Goal: Information Seeking & Learning: Check status

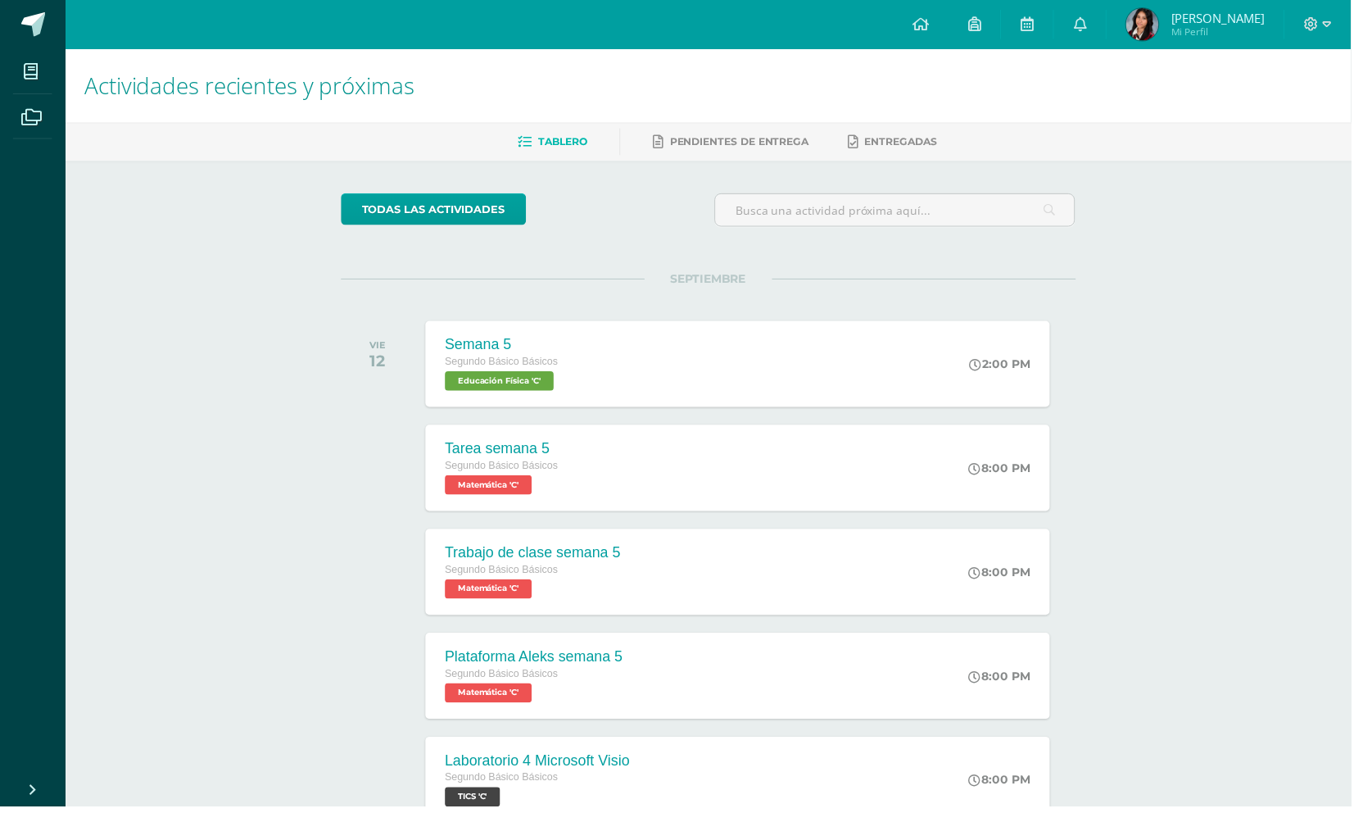
click at [1169, 30] on img at bounding box center [1152, 24] width 33 height 33
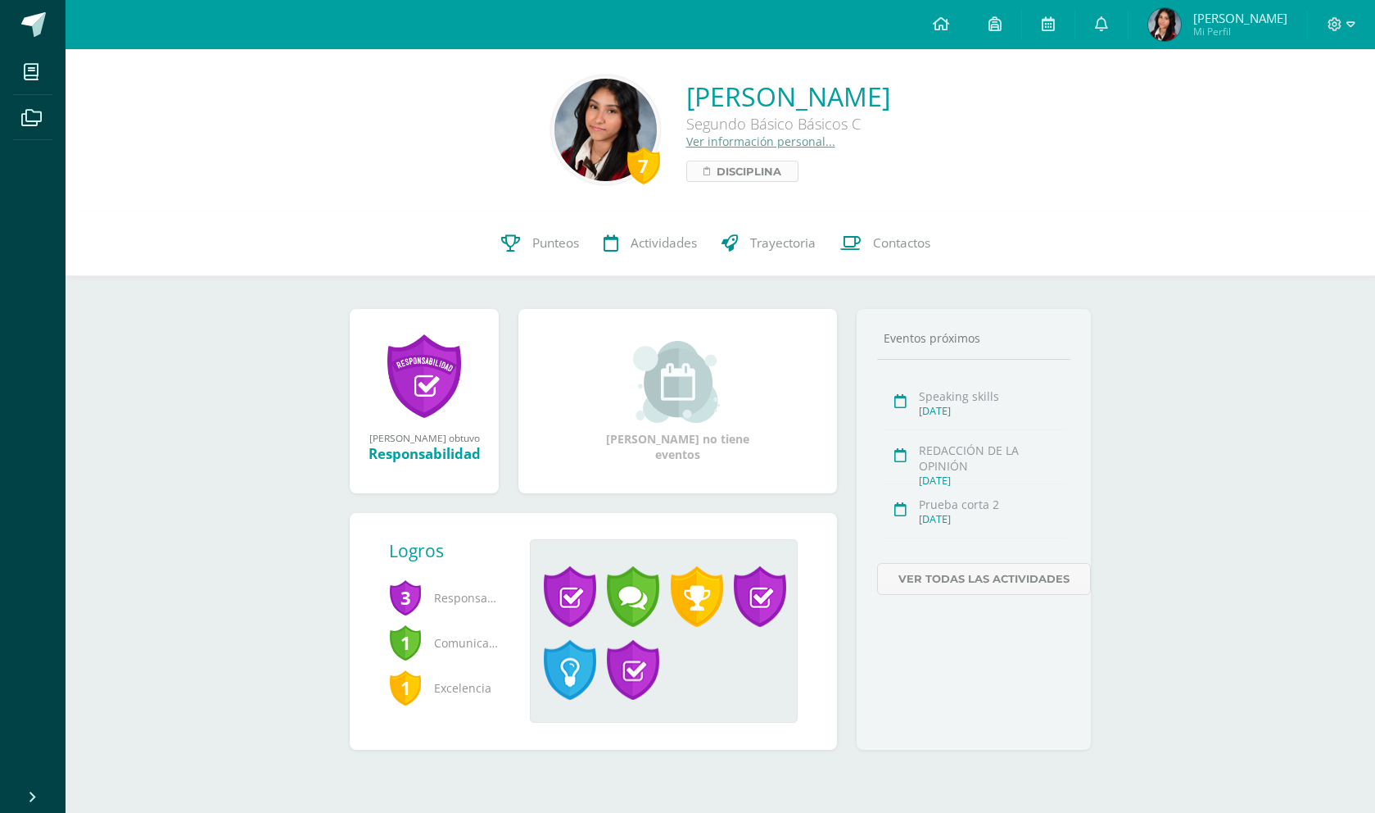
click at [717, 168] on span "Disciplina" at bounding box center [749, 171] width 65 height 20
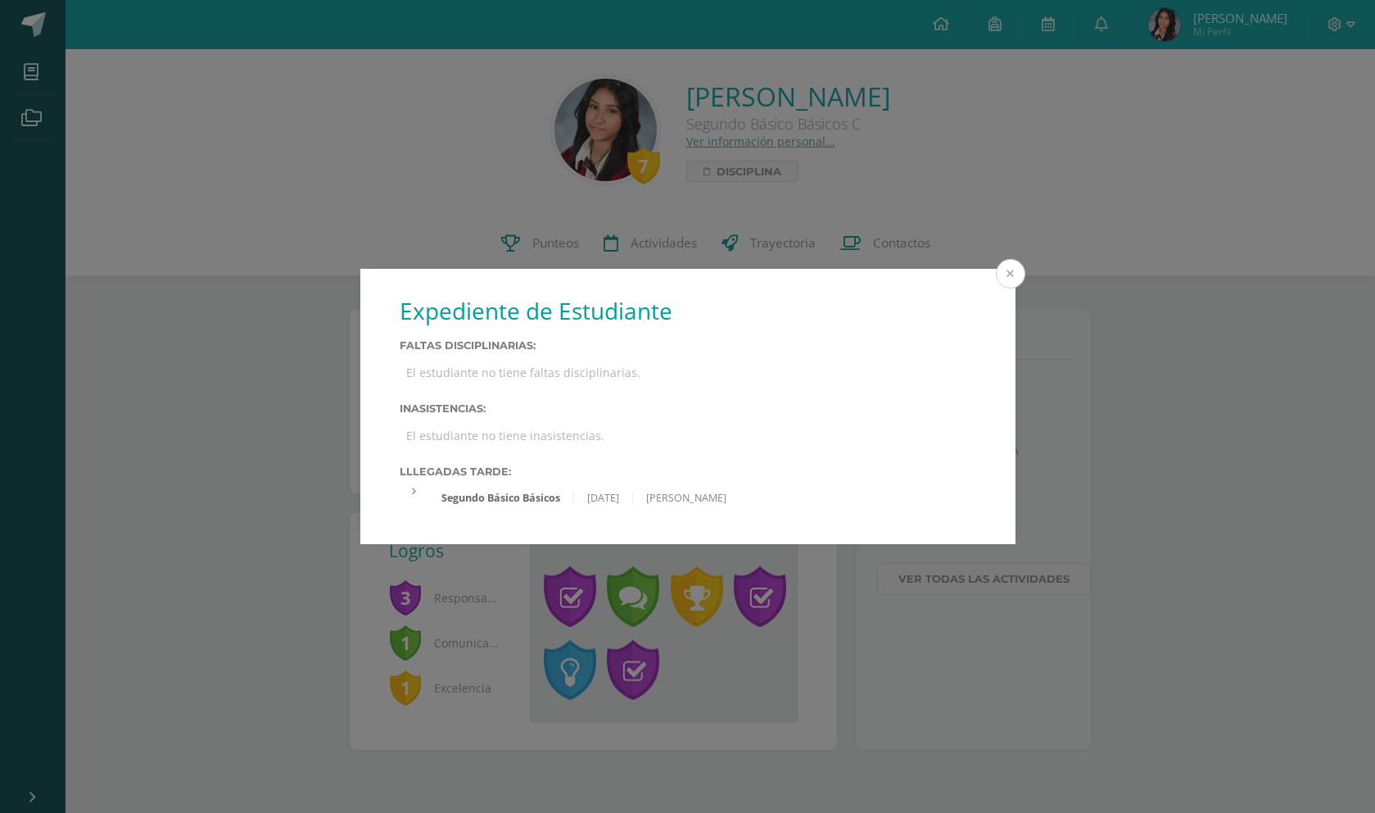
click at [1010, 273] on button at bounding box center [1010, 273] width 29 height 29
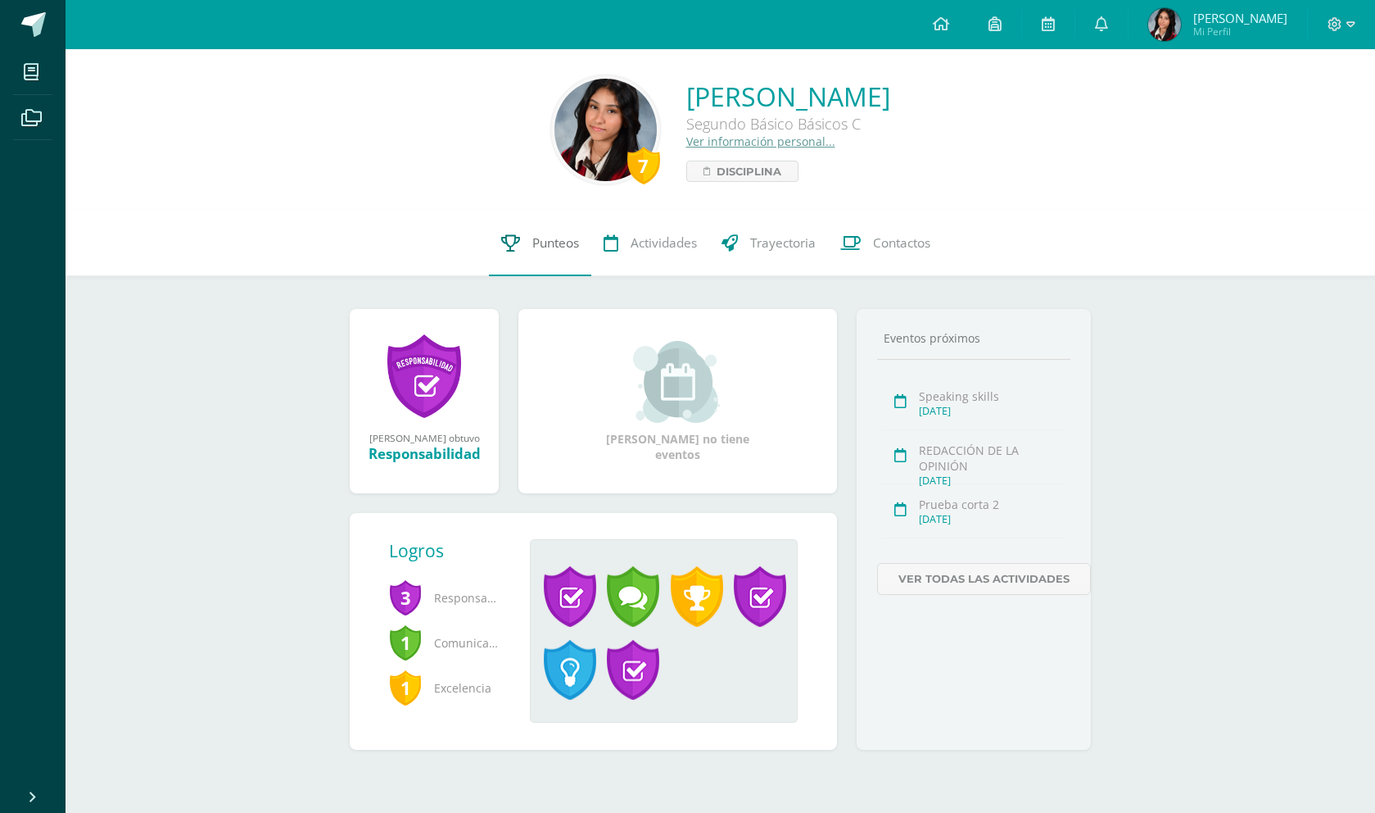
click at [568, 243] on span "Punteos" at bounding box center [556, 242] width 47 height 17
